Goal: Information Seeking & Learning: Learn about a topic

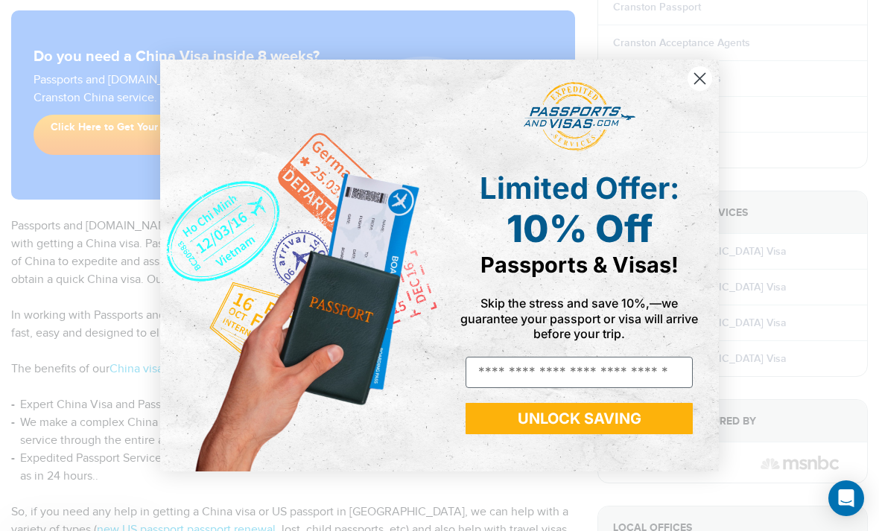
scroll to position [206, 0]
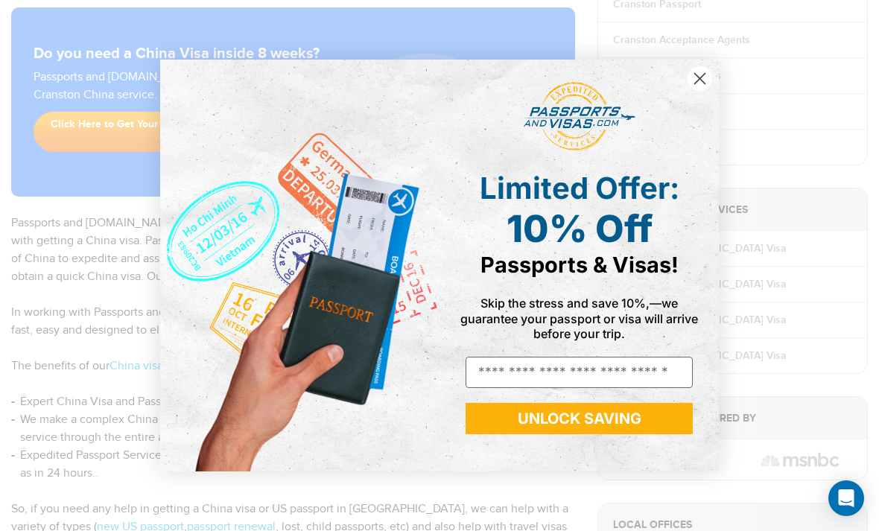
click at [699, 91] on circle "Close dialog" at bounding box center [700, 78] width 25 height 25
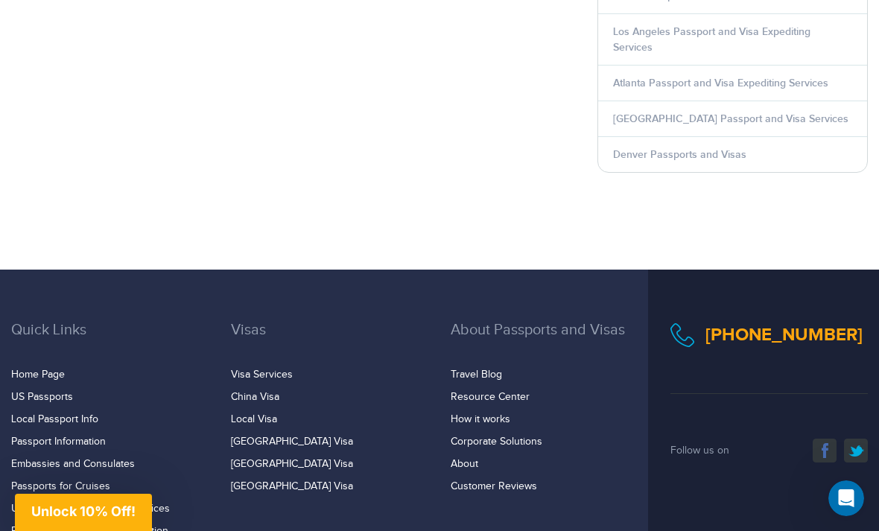
scroll to position [896, 0]
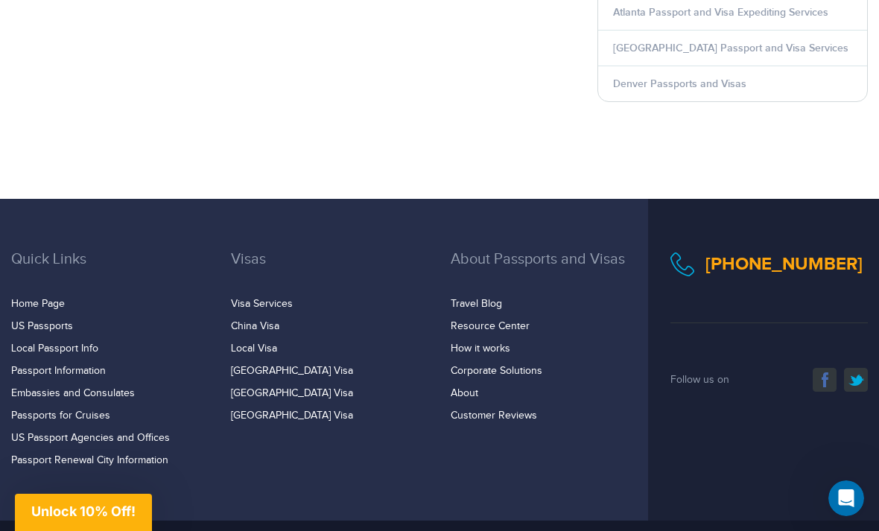
click at [270, 320] on link "China Visa" at bounding box center [255, 326] width 48 height 12
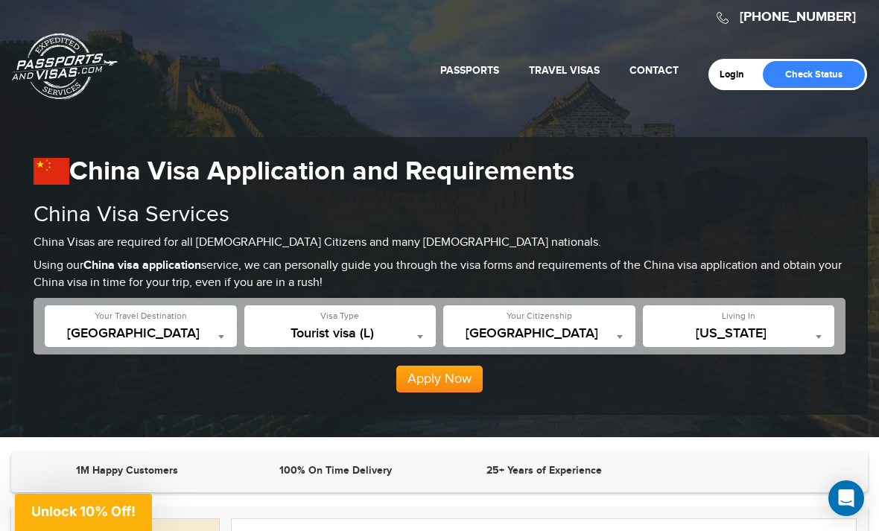
scroll to position [19, 0]
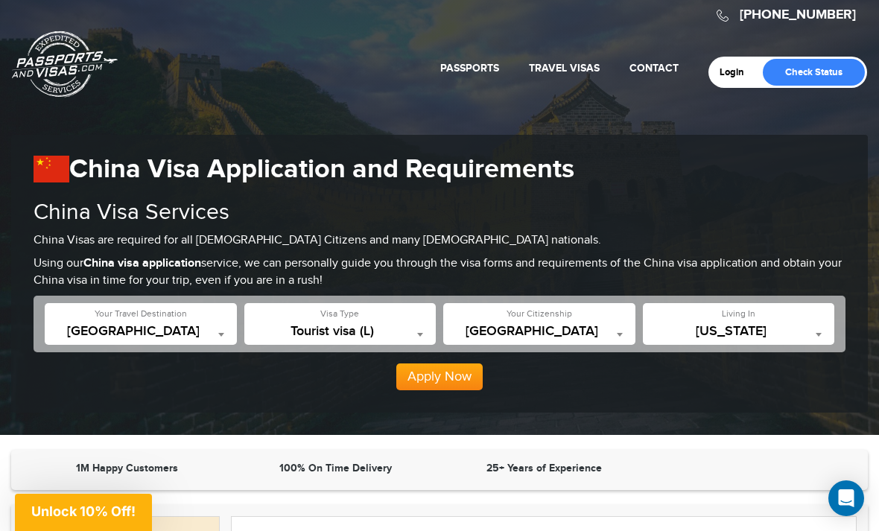
click at [803, 326] on span "[US_STATE]" at bounding box center [738, 331] width 177 height 15
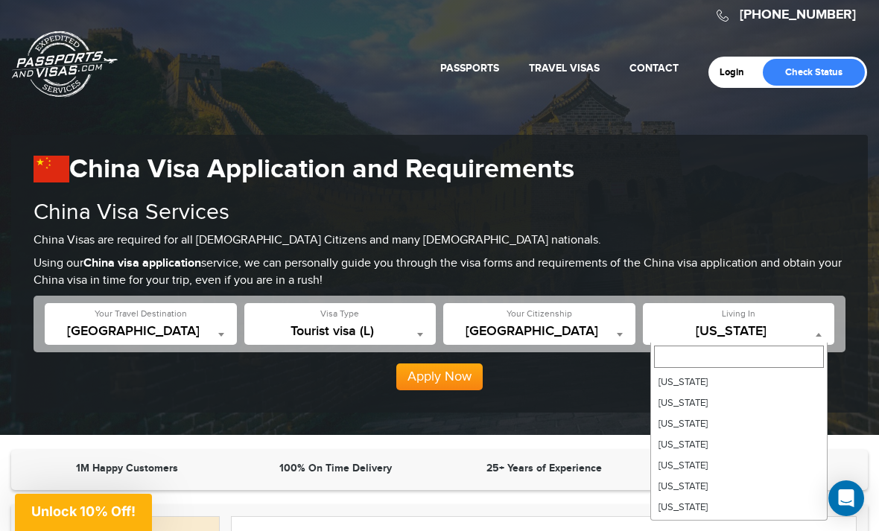
scroll to position [765, 0]
select select "**"
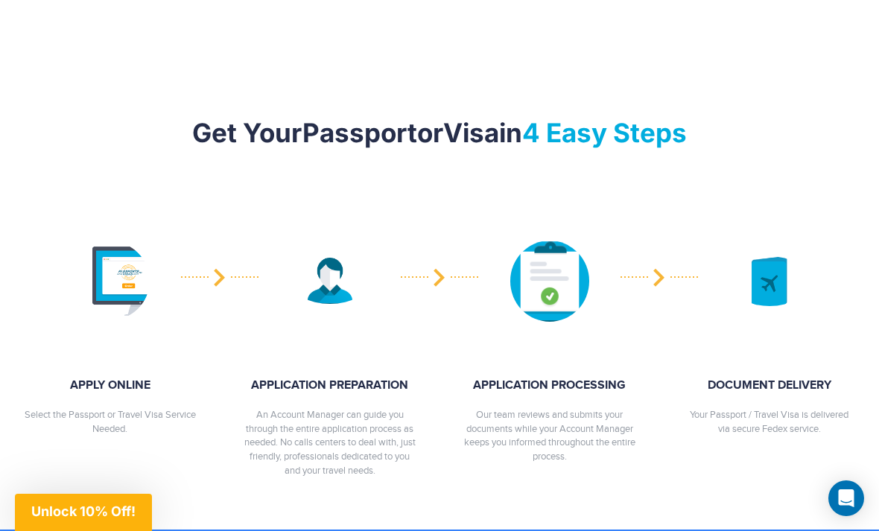
scroll to position [1905, 0]
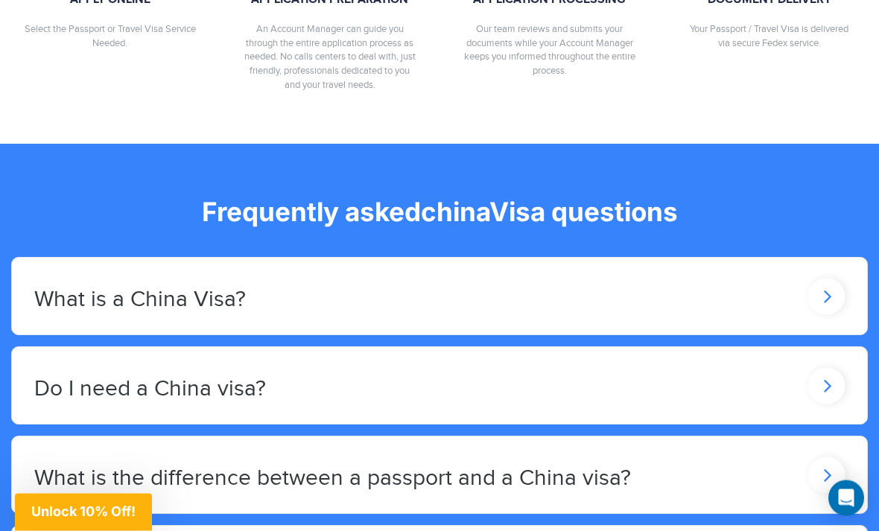
click at [824, 368] on icon at bounding box center [826, 386] width 37 height 36
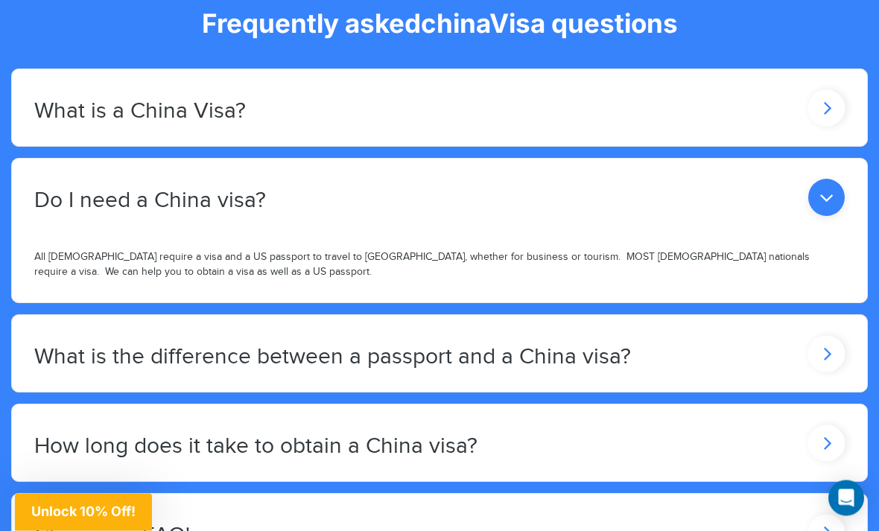
scroll to position [2476, 0]
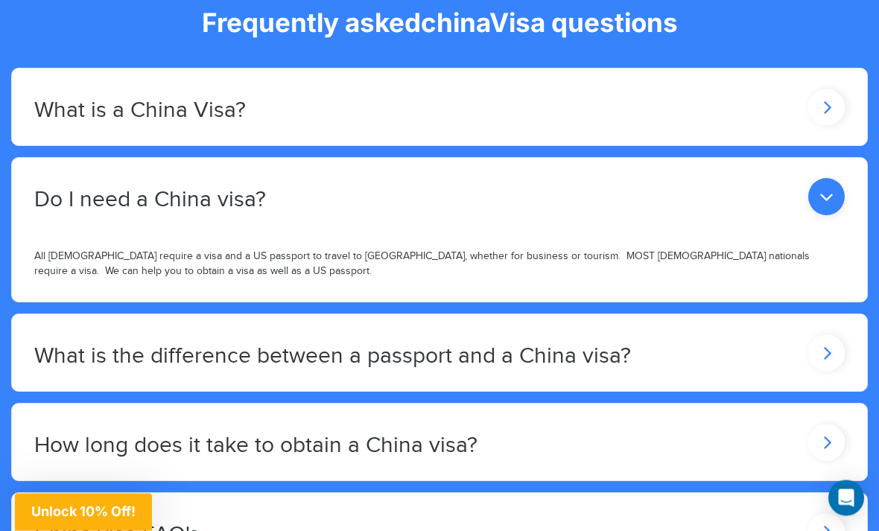
click at [802, 404] on div "How long does it take to obtain a China visa?" at bounding box center [439, 442] width 855 height 77
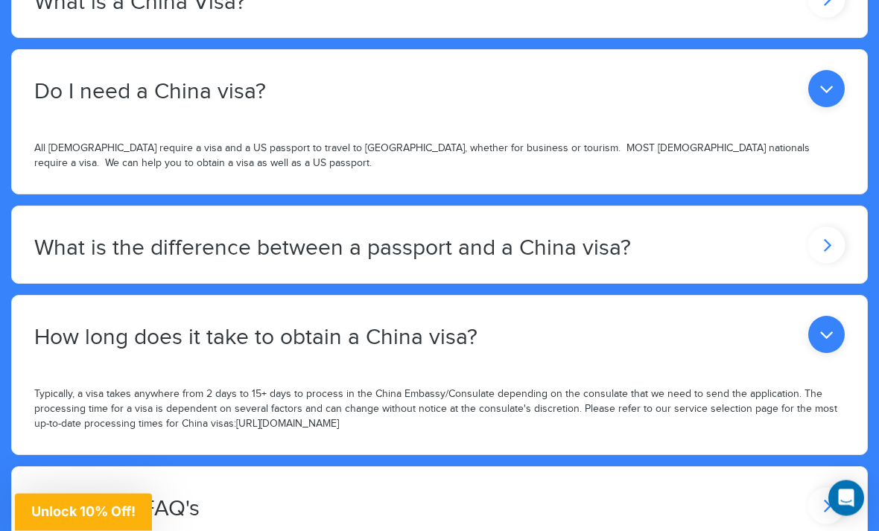
scroll to position [2585, 0]
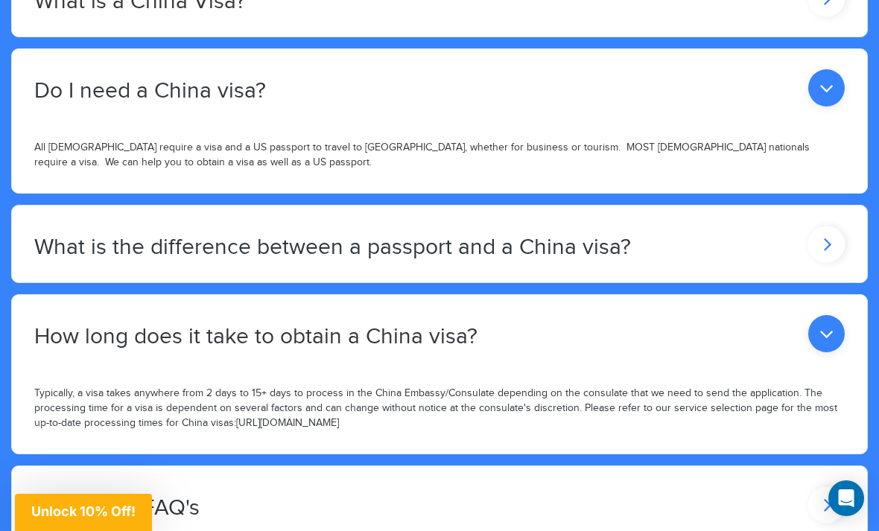
click at [813, 486] on icon at bounding box center [826, 504] width 37 height 36
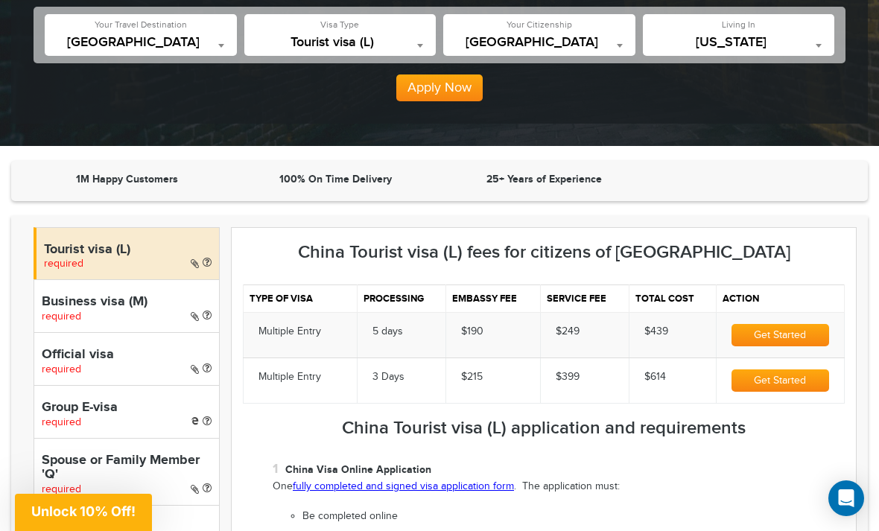
scroll to position [301, 0]
